Goal: Task Accomplishment & Management: Manage account settings

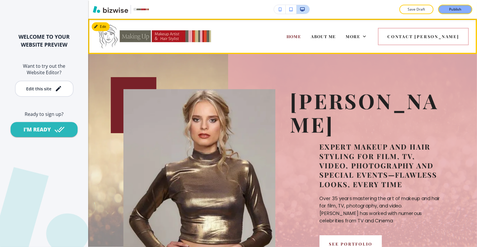
click at [368, 37] on div "More" at bounding box center [356, 37] width 30 height 24
click at [360, 37] on span "More" at bounding box center [353, 37] width 14 height 6
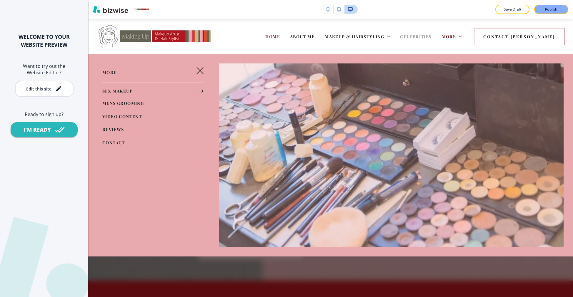
click at [400, 36] on span "CELEBRITIES" at bounding box center [415, 37] width 31 height 6
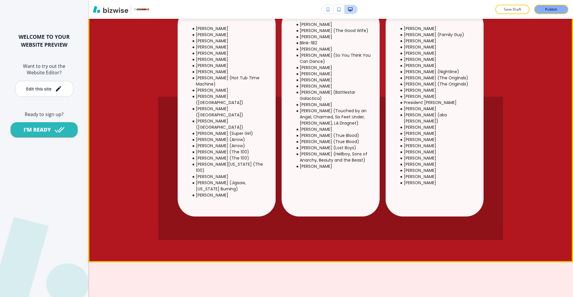
scroll to position [440, 0]
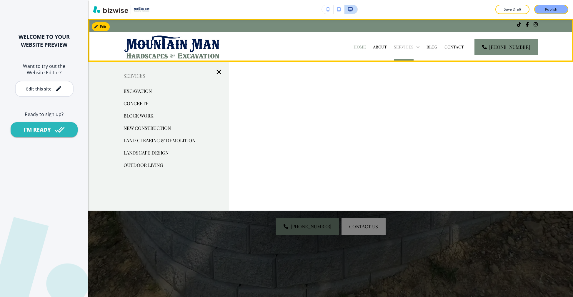
click at [406, 45] on p "Services" at bounding box center [404, 47] width 20 height 6
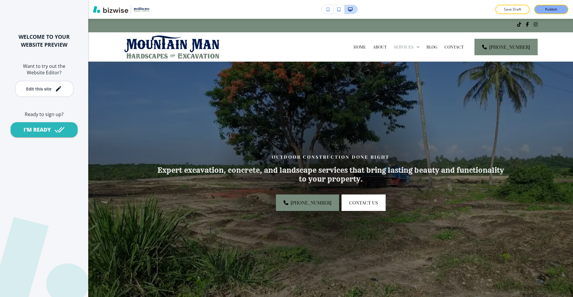
click at [349, 260] on div at bounding box center [330, 182] width 241 height 241
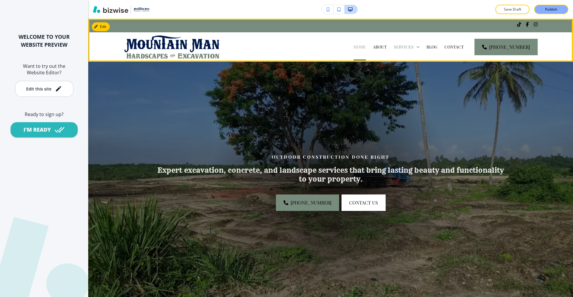
click at [366, 49] on p "Home" at bounding box center [359, 47] width 12 height 6
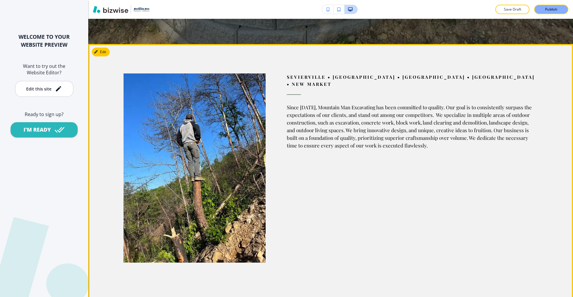
scroll to position [256, 0]
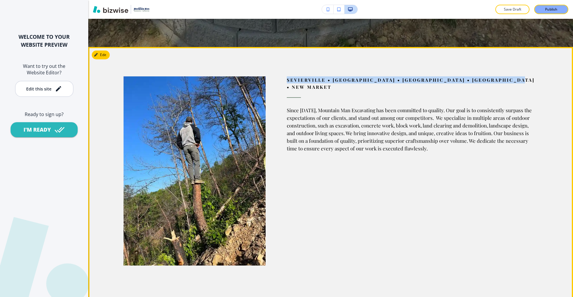
drag, startPoint x: 288, startPoint y: 80, endPoint x: 527, endPoint y: 81, distance: 239.0
click at [527, 81] on div "Sevierville • Knoxville • Maryville • Strawberry Plains • New Market Since 2018…" at bounding box center [401, 156] width 272 height 219
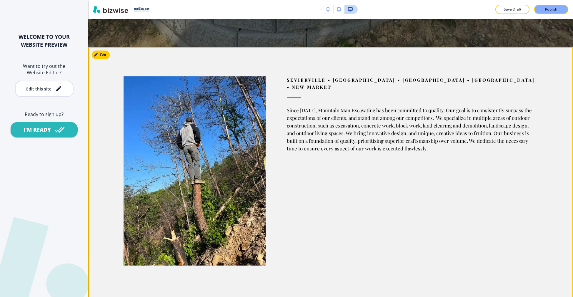
click at [527, 81] on p "Sevierville • Knoxville • Maryville • Strawberry Plains • New Market" at bounding box center [412, 83] width 251 height 14
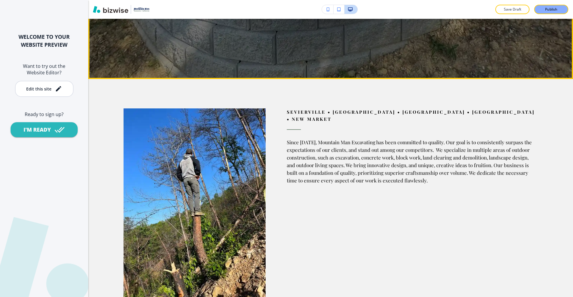
scroll to position [0, 0]
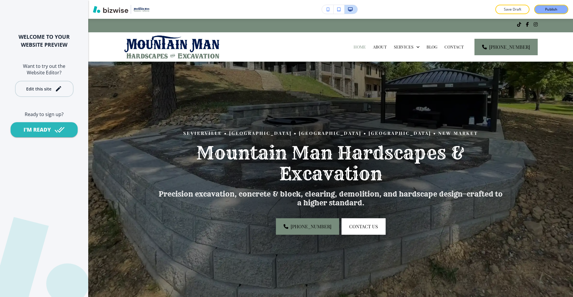
click at [43, 84] on button "Edit this site" at bounding box center [44, 89] width 58 height 16
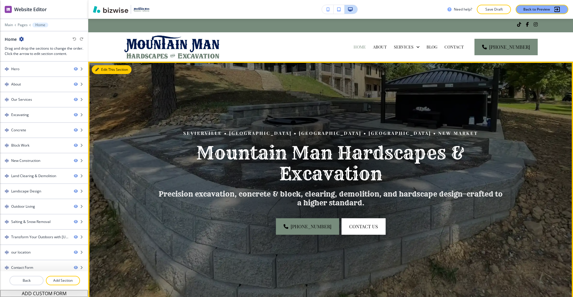
click at [98, 71] on icon "button" at bounding box center [97, 70] width 4 height 4
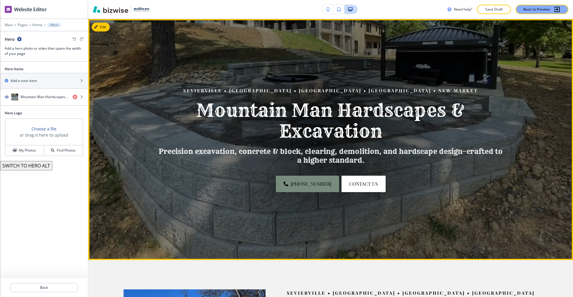
scroll to position [43, 0]
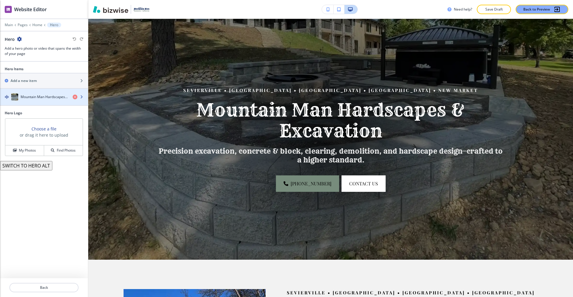
click at [47, 90] on div "button" at bounding box center [44, 91] width 88 height 5
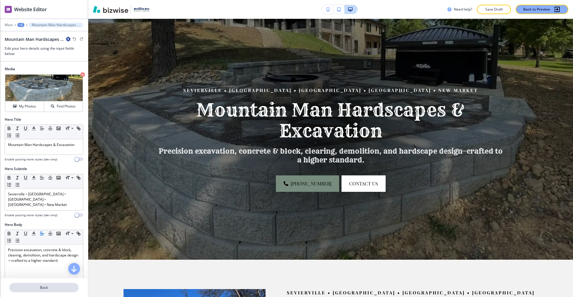
click at [47, 290] on p "Back" at bounding box center [44, 287] width 68 height 5
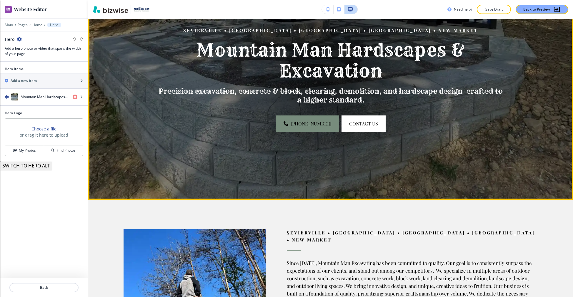
scroll to position [0, 0]
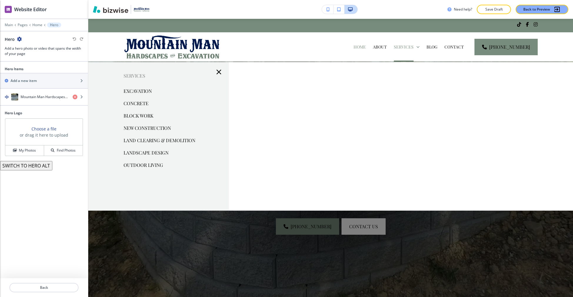
click at [144, 102] on p "Concrete" at bounding box center [135, 103] width 25 height 9
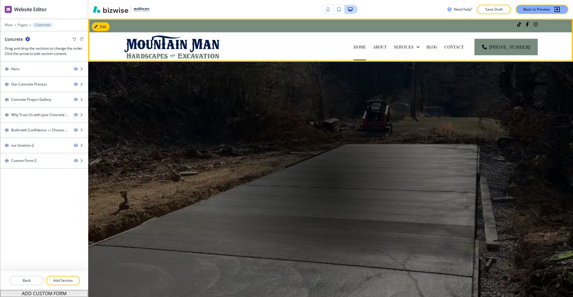
click at [365, 50] on p "Home" at bounding box center [359, 47] width 12 height 6
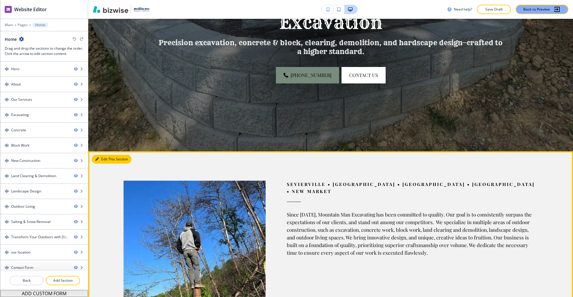
click at [100, 156] on button "Edit This Section" at bounding box center [112, 159] width 40 height 9
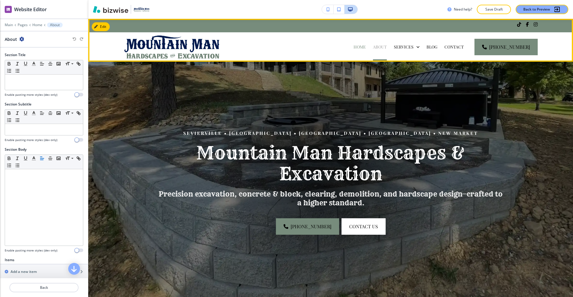
click at [386, 47] on p "About" at bounding box center [380, 47] width 14 height 6
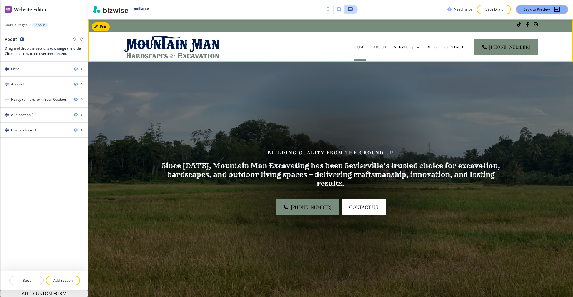
click at [360, 49] on div "Home" at bounding box center [359, 47] width 19 height 6
click at [364, 52] on div "Home" at bounding box center [359, 46] width 19 height 29
click at [366, 49] on p "Home" at bounding box center [359, 47] width 12 height 6
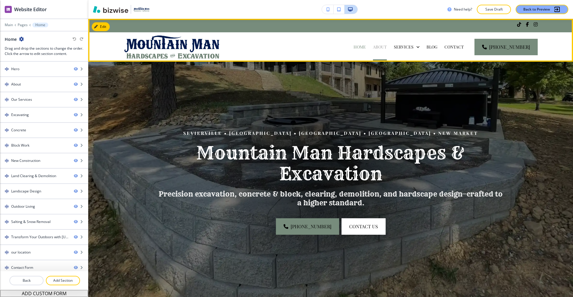
click at [384, 45] on p "About" at bounding box center [380, 47] width 14 height 6
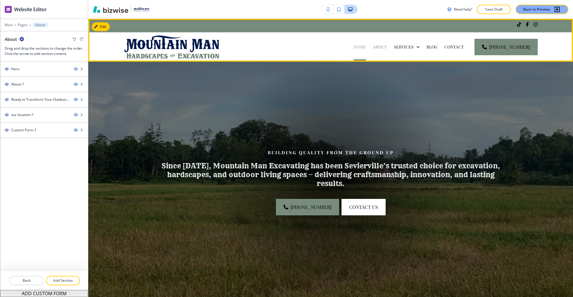
click at [364, 50] on p "Home" at bounding box center [359, 47] width 12 height 6
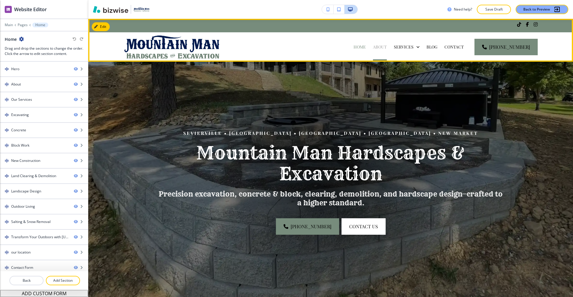
click at [386, 46] on p "About" at bounding box center [380, 47] width 14 height 6
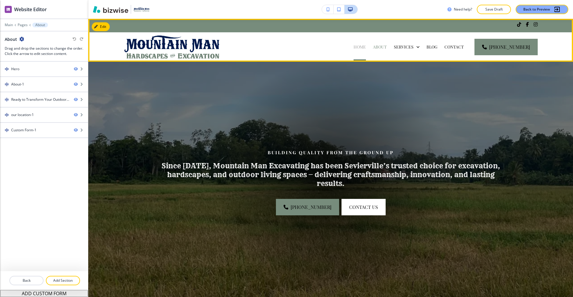
click at [366, 49] on p "Home" at bounding box center [359, 47] width 12 height 6
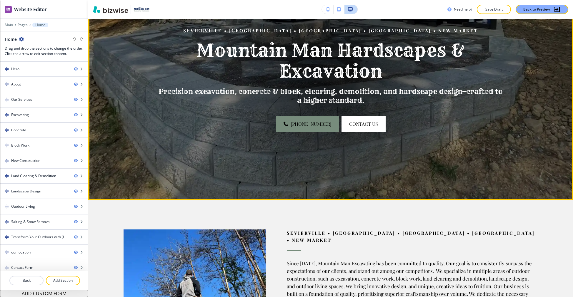
scroll to position [248, 0]
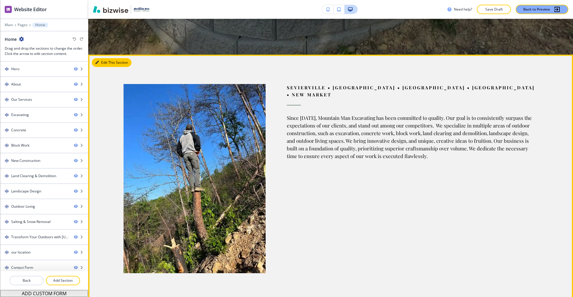
click at [109, 65] on button "Edit This Section" at bounding box center [112, 62] width 40 height 9
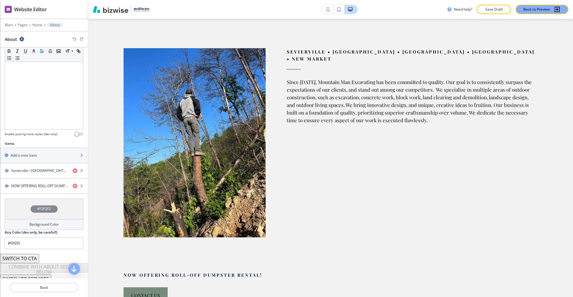
scroll to position [120, 0]
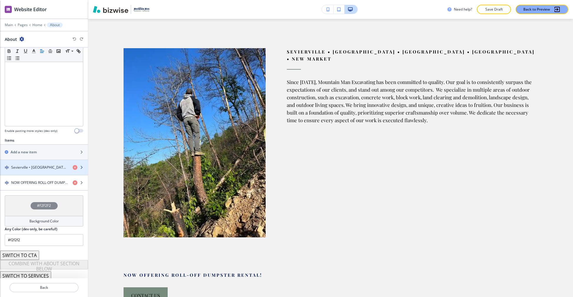
click at [37, 166] on h4 "Sevierville • Knoxville • Maryville • Strawberry Plains • New Market" at bounding box center [39, 167] width 57 height 5
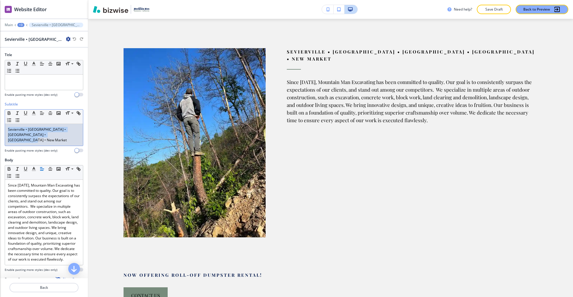
drag, startPoint x: 63, startPoint y: 133, endPoint x: 9, endPoint y: 125, distance: 54.0
click at [9, 125] on div "Sevierville • Knoxville • Maryville • Strawberry Plains • New Market" at bounding box center [44, 135] width 78 height 22
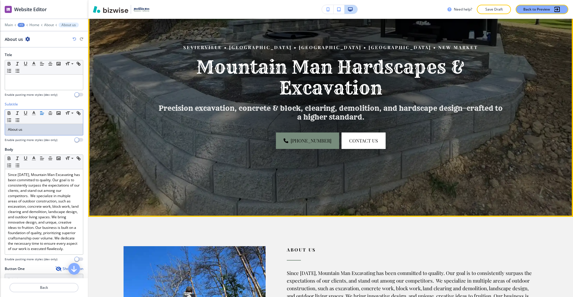
scroll to position [0, 0]
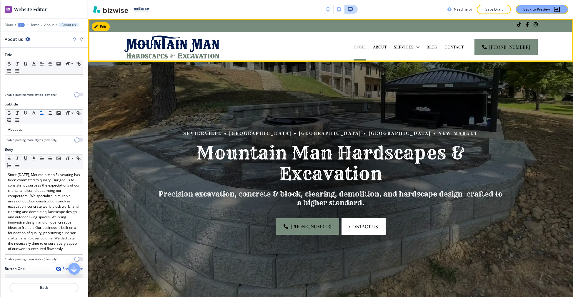
click at [366, 47] on p "Home" at bounding box center [359, 47] width 12 height 6
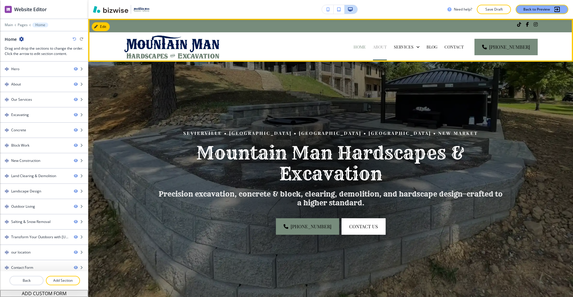
click at [380, 46] on p "About" at bounding box center [380, 47] width 14 height 6
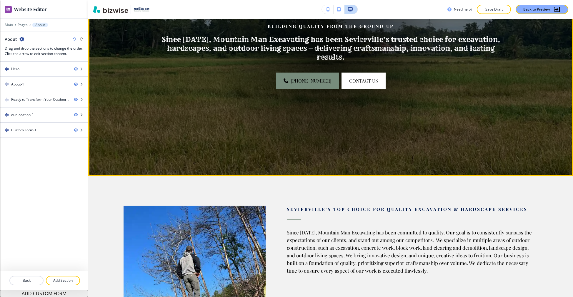
scroll to position [128, 0]
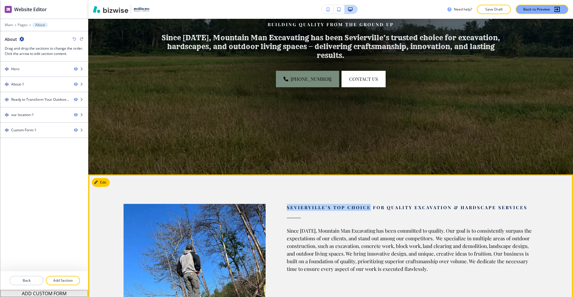
drag, startPoint x: 280, startPoint y: 209, endPoint x: 367, endPoint y: 208, distance: 86.7
click at [367, 208] on div "SEVIERVILLE’S TOP CHOICE FOR QUALITY EXCAVATION & HARDSCAPE SERVICES Since 2018…" at bounding box center [401, 284] width 272 height 219
copy span "SEVIERVILLE’S TOP CHOICE"
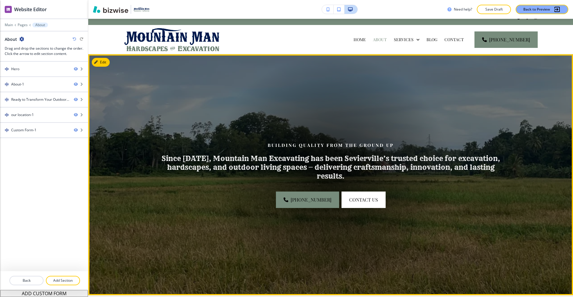
scroll to position [0, 0]
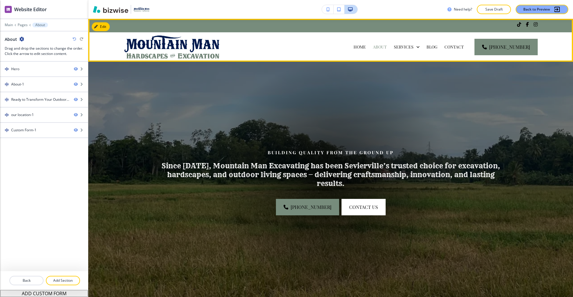
click at [361, 52] on div "Home" at bounding box center [359, 46] width 19 height 29
click at [363, 50] on div "Home" at bounding box center [359, 46] width 19 height 29
click at [365, 47] on p "Home" at bounding box center [359, 47] width 12 height 6
